Goal: Task Accomplishment & Management: Manage account settings

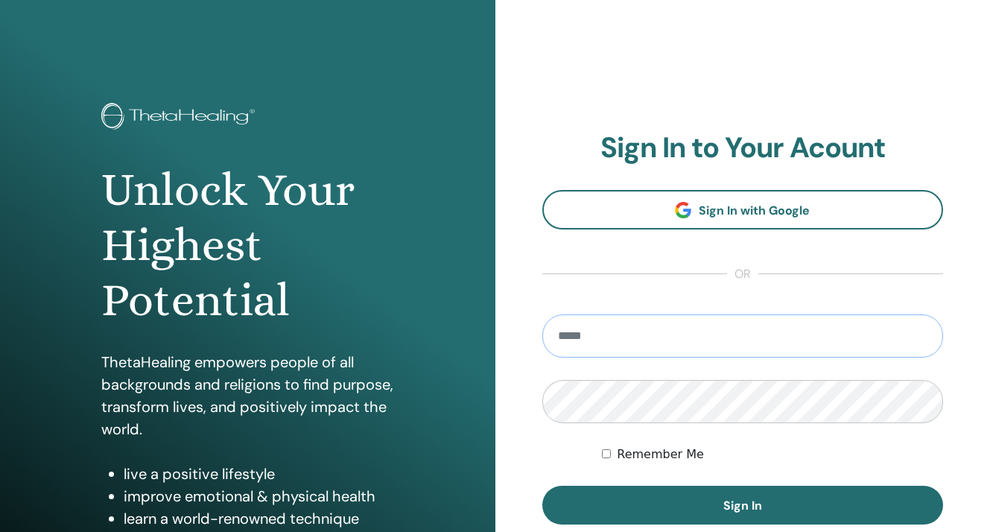
type input "**********"
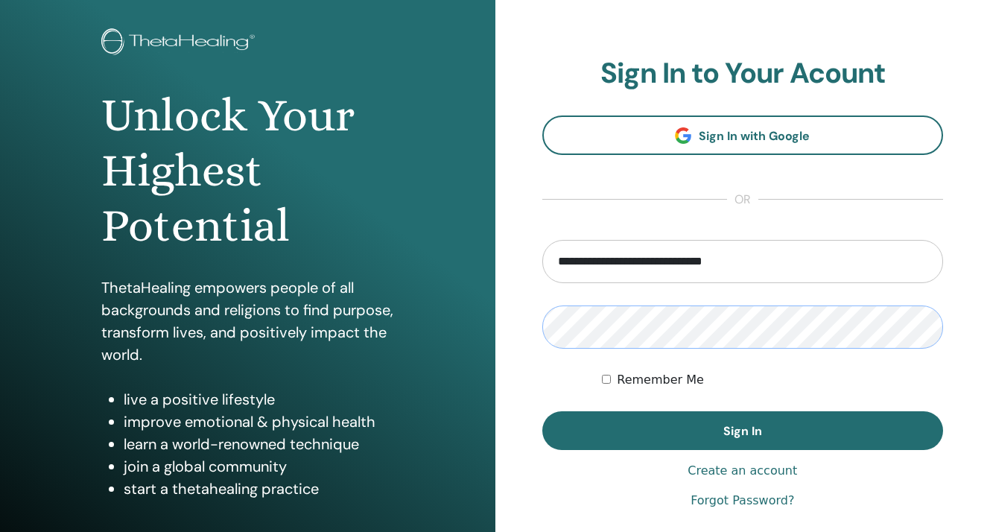
scroll to position [145, 0]
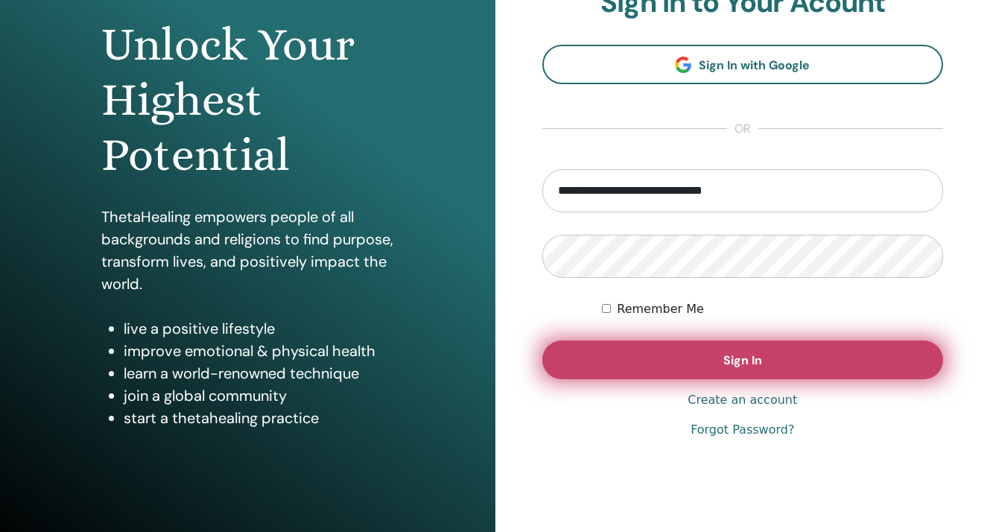
click at [689, 364] on button "Sign In" at bounding box center [743, 360] width 402 height 39
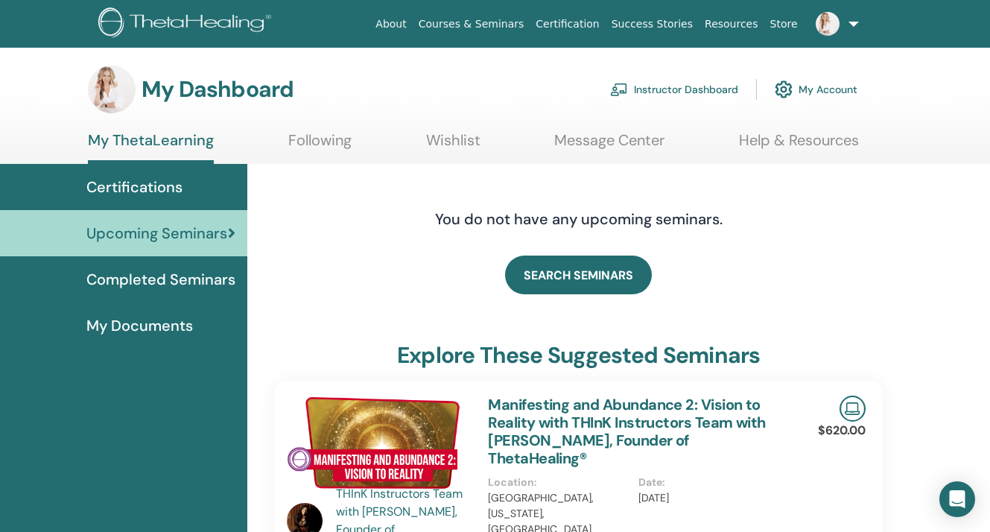
click at [709, 93] on link "Instructor Dashboard" at bounding box center [674, 89] width 128 height 33
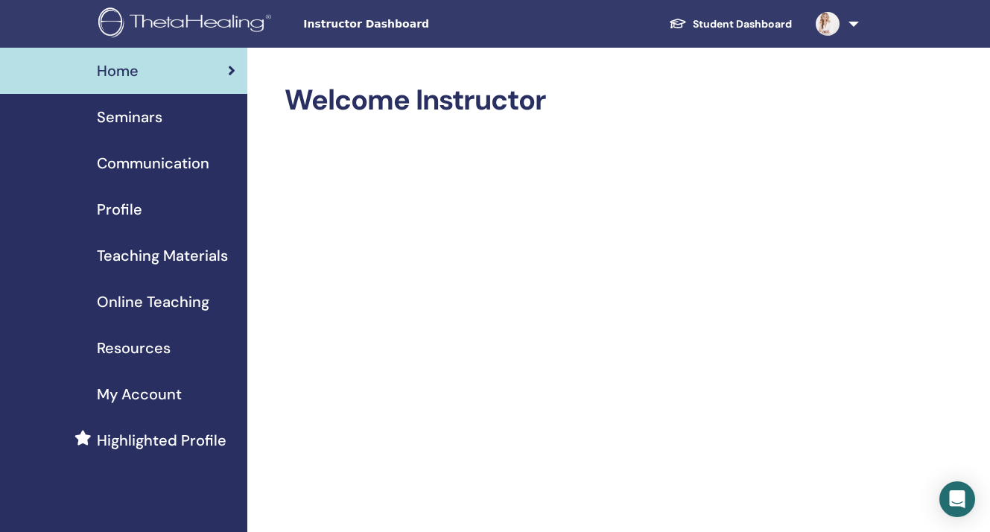
click at [162, 118] on span "Seminars" at bounding box center [130, 117] width 66 height 22
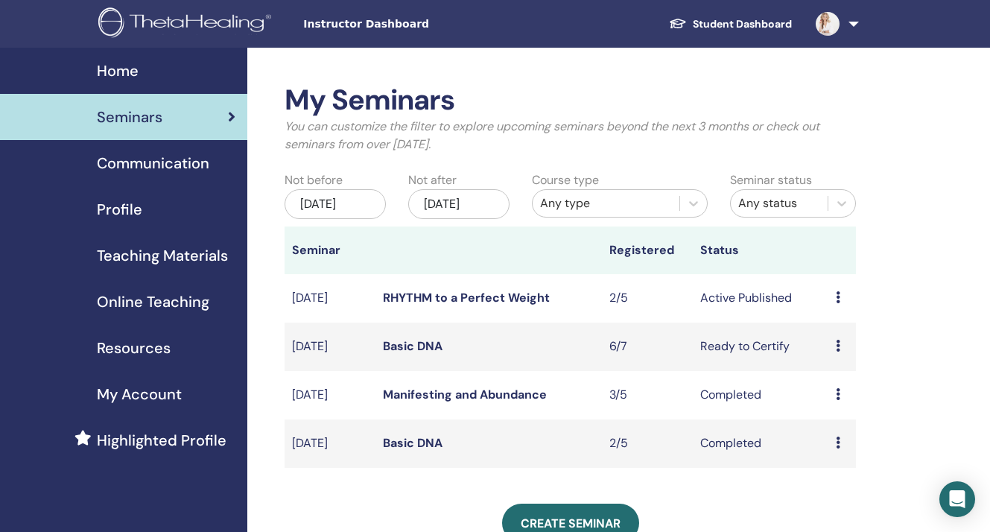
click at [840, 303] on icon at bounding box center [838, 297] width 4 height 12
click at [828, 373] on li "Attendees" at bounding box center [843, 363] width 80 height 22
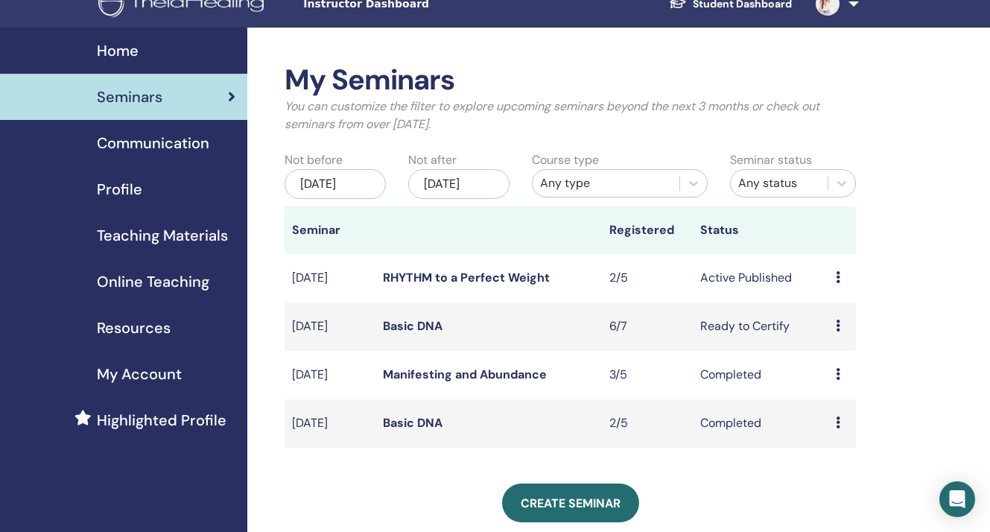
scroll to position [20, 0]
click at [840, 283] on icon at bounding box center [838, 277] width 4 height 12
click at [832, 340] on link "Attendees" at bounding box center [842, 344] width 57 height 16
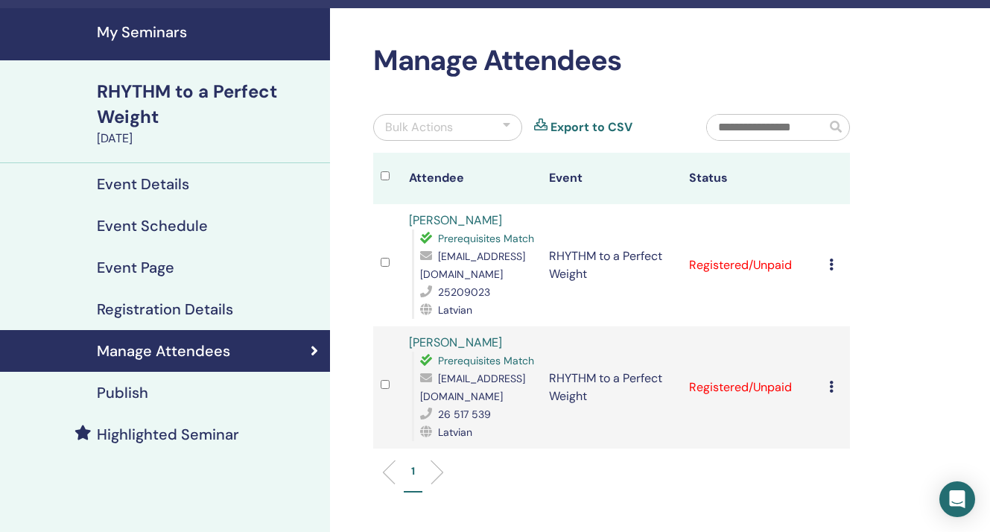
scroll to position [117, 0]
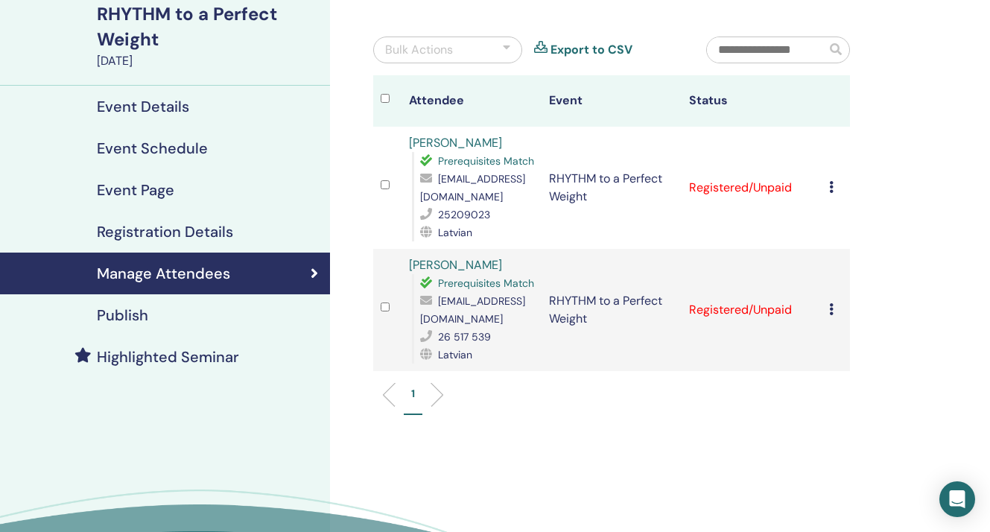
click at [831, 303] on icon at bounding box center [831, 309] width 4 height 12
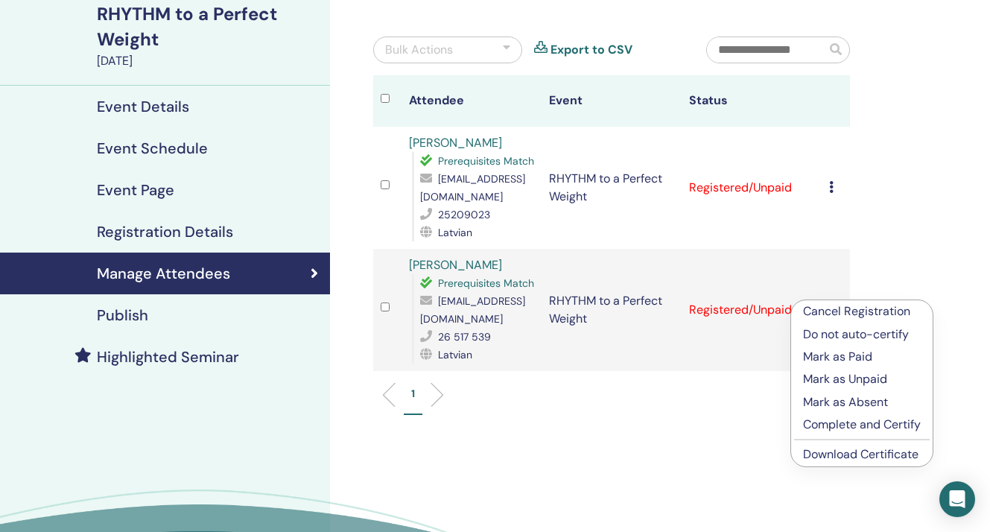
click at [837, 451] on link "Download Certificate" at bounding box center [861, 454] width 116 height 16
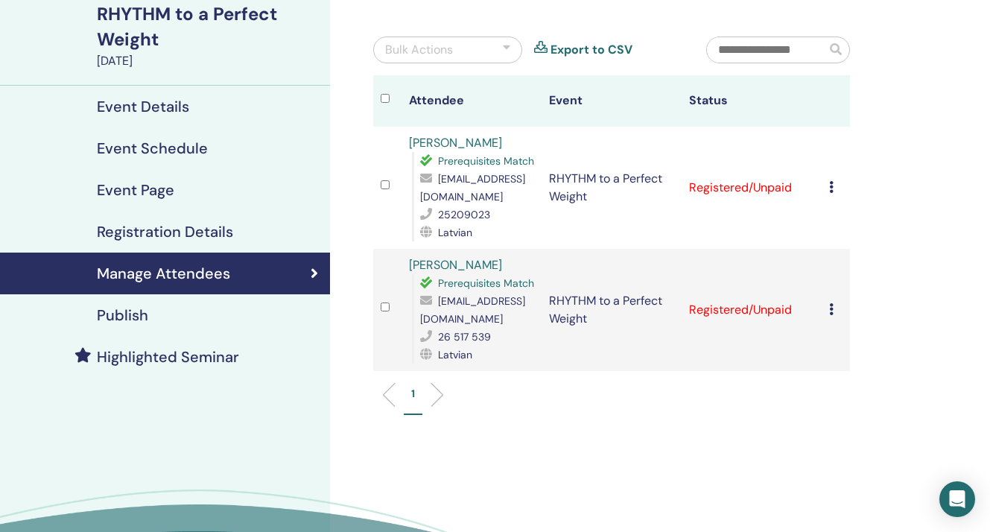
click at [833, 187] on icon at bounding box center [831, 187] width 4 height 12
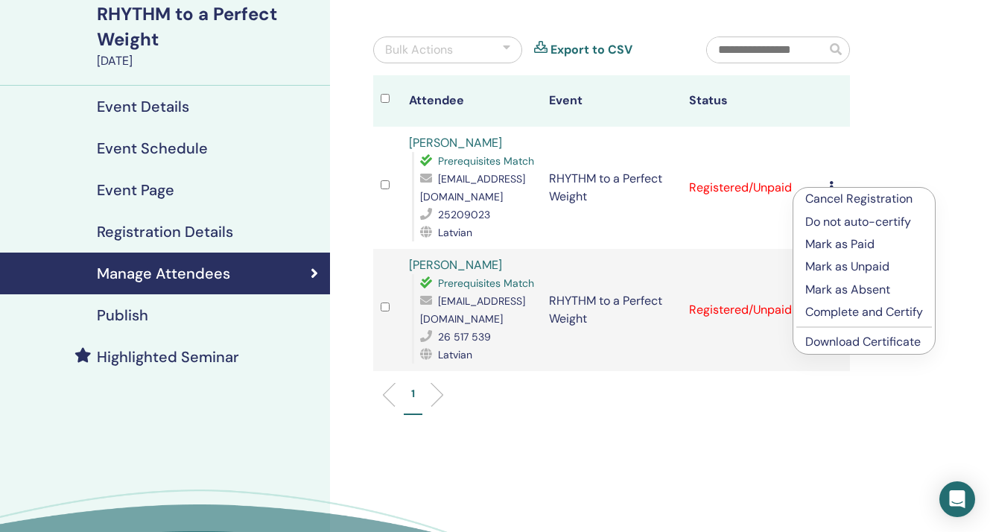
click at [823, 338] on link "Download Certificate" at bounding box center [864, 342] width 116 height 16
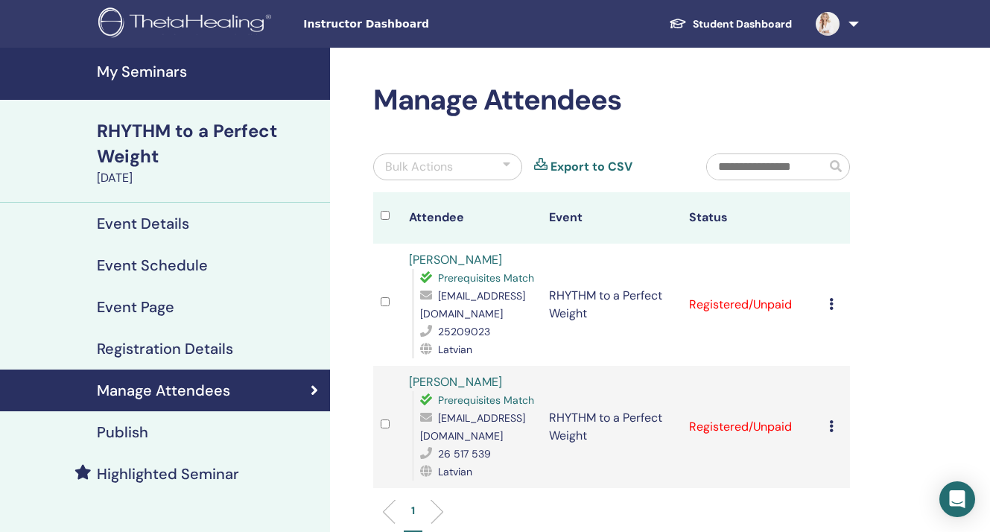
scroll to position [0, 0]
